Goal: Task Accomplishment & Management: Manage account settings

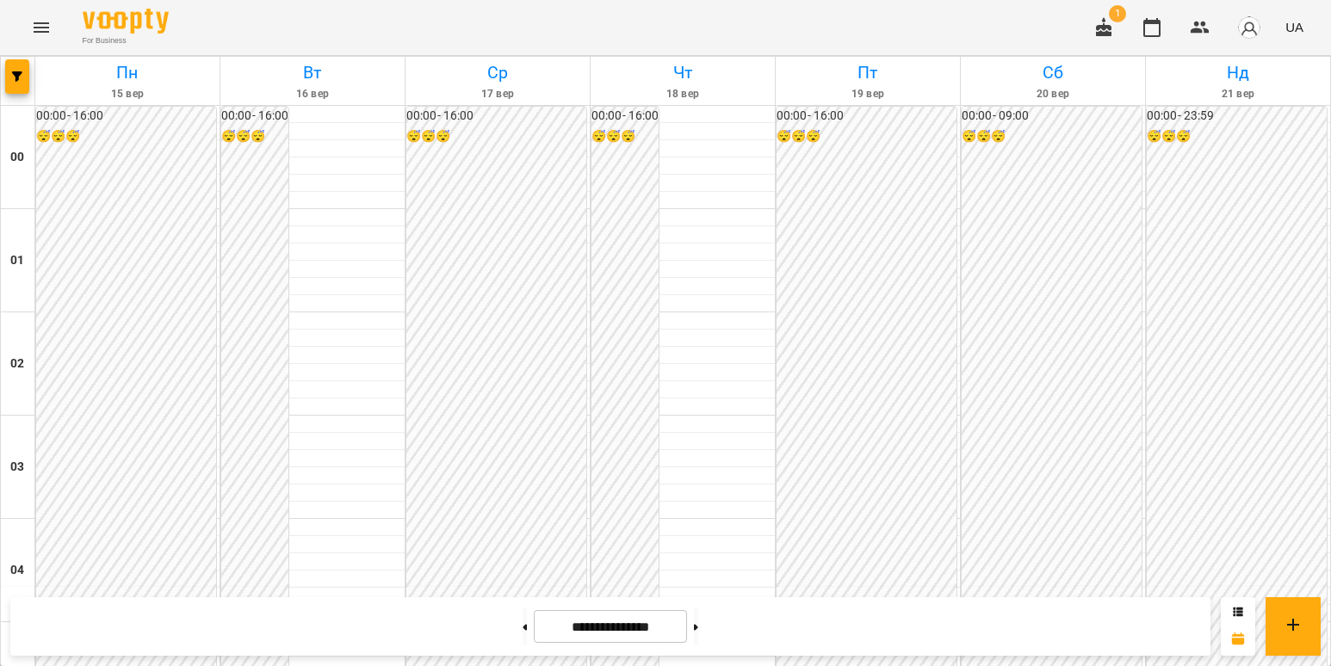
scroll to position [1738, 0]
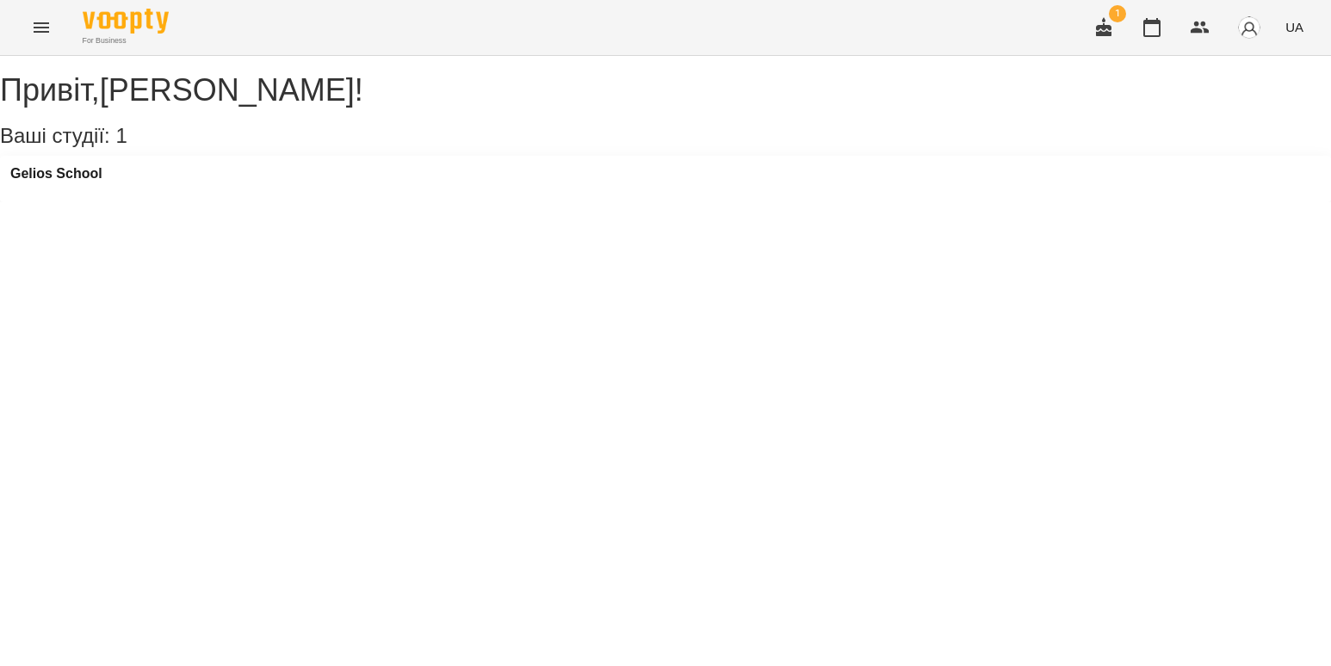
click at [92, 177] on div "Gelios School" at bounding box center [665, 179] width 1331 height 46
click at [87, 182] on h3 "Gelios School" at bounding box center [56, 173] width 92 height 15
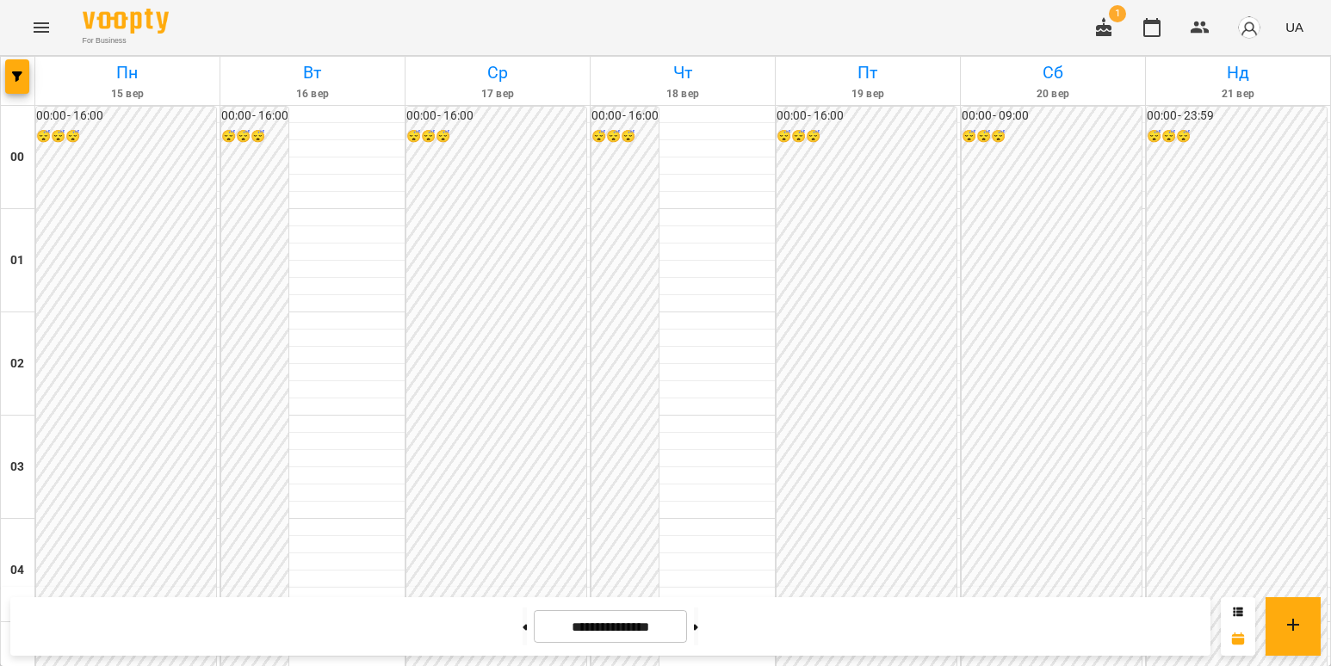
scroll to position [1808, 0]
click at [523, 627] on button at bounding box center [525, 627] width 4 height 38
type input "**********"
